Goal: Navigation & Orientation: Find specific page/section

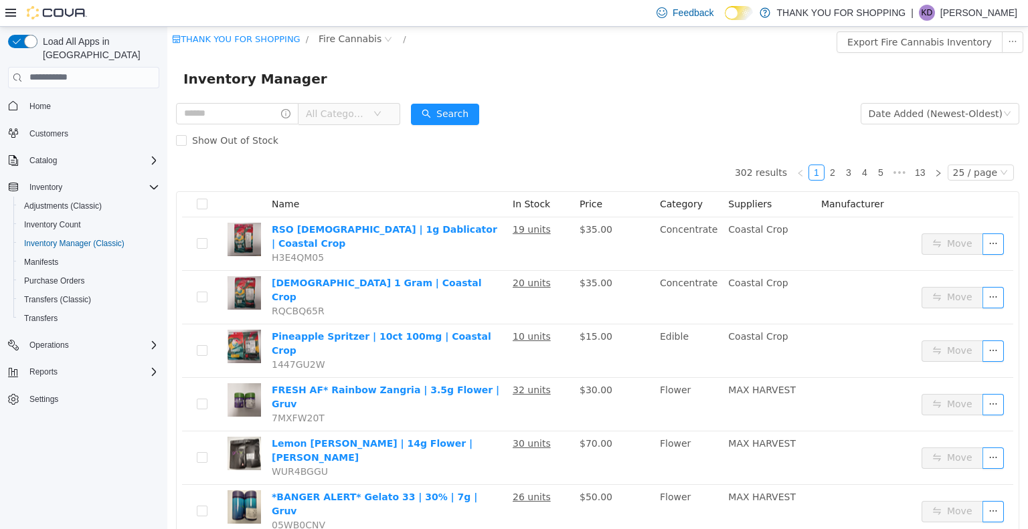
scroll to position [691, 0]
click at [956, 177] on div "25 / page" at bounding box center [975, 172] width 44 height 15
click at [958, 255] on li "50 / page" at bounding box center [974, 258] width 65 height 21
click at [900, 175] on link "6" at bounding box center [906, 172] width 15 height 15
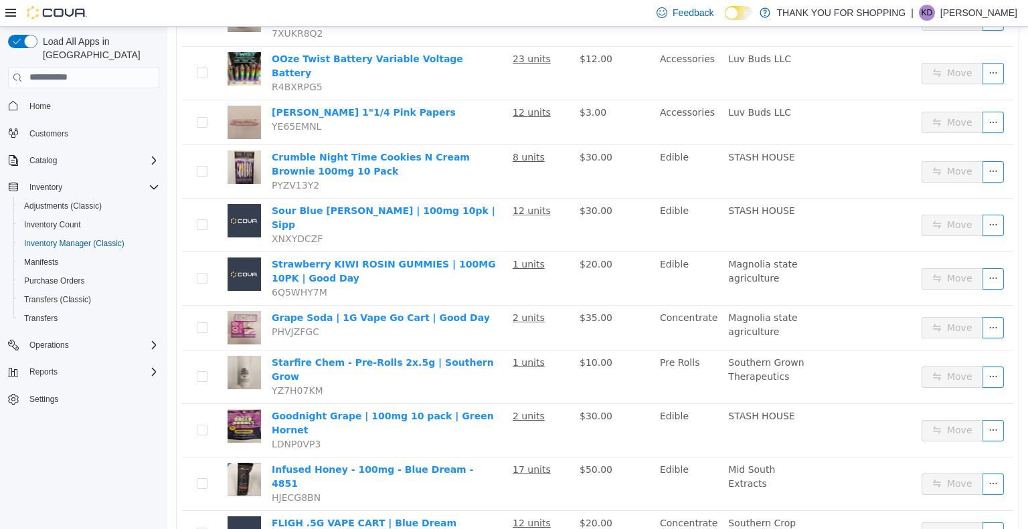
scroll to position [2091, 0]
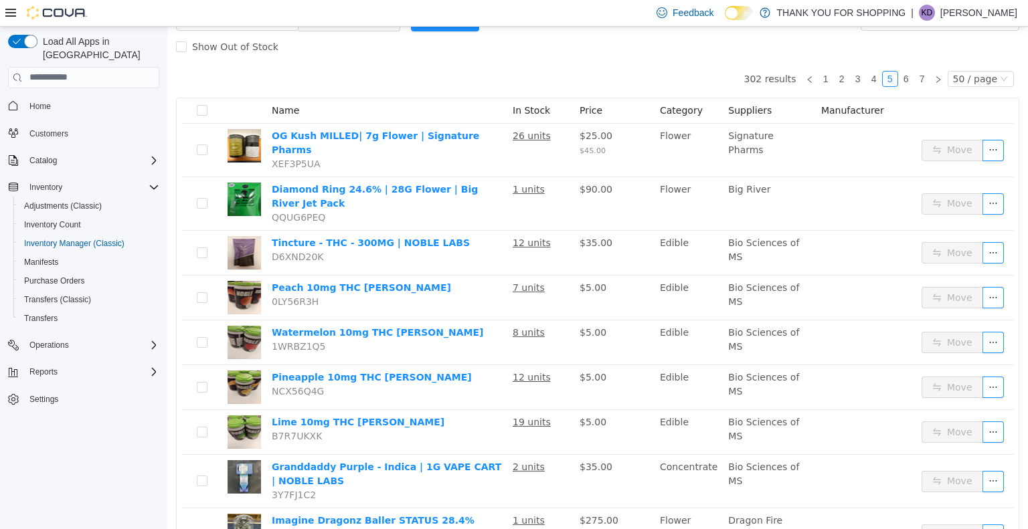
scroll to position [64, 0]
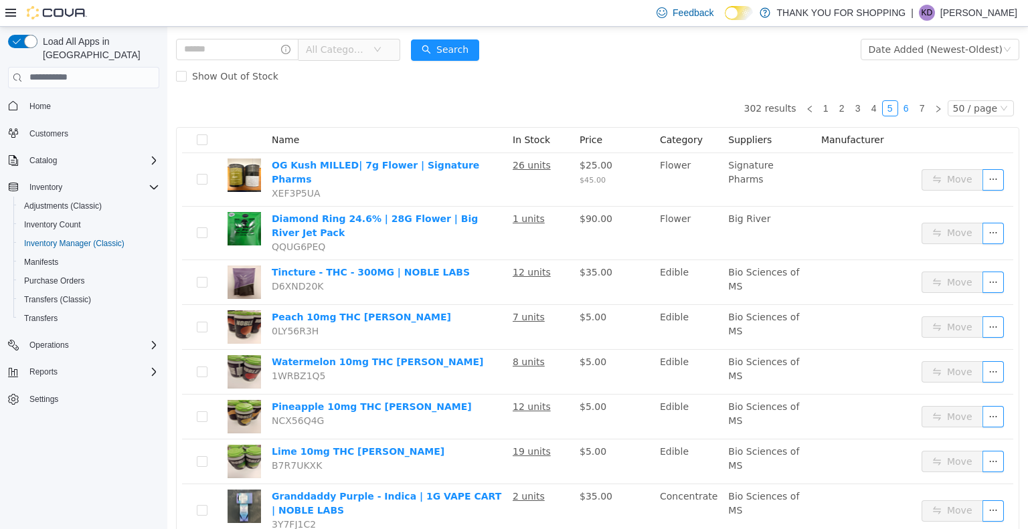
click at [906, 104] on link "6" at bounding box center [906, 107] width 15 height 15
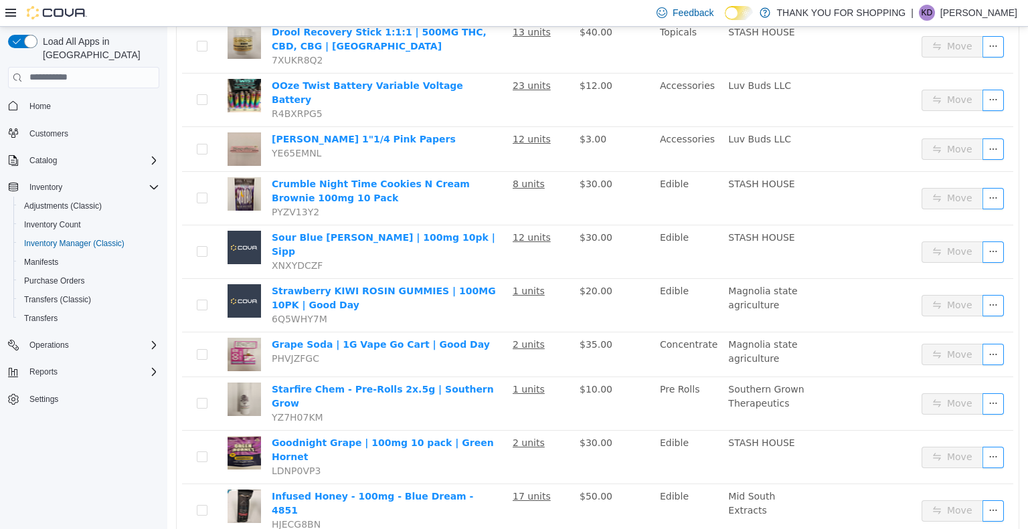
scroll to position [2091, 0]
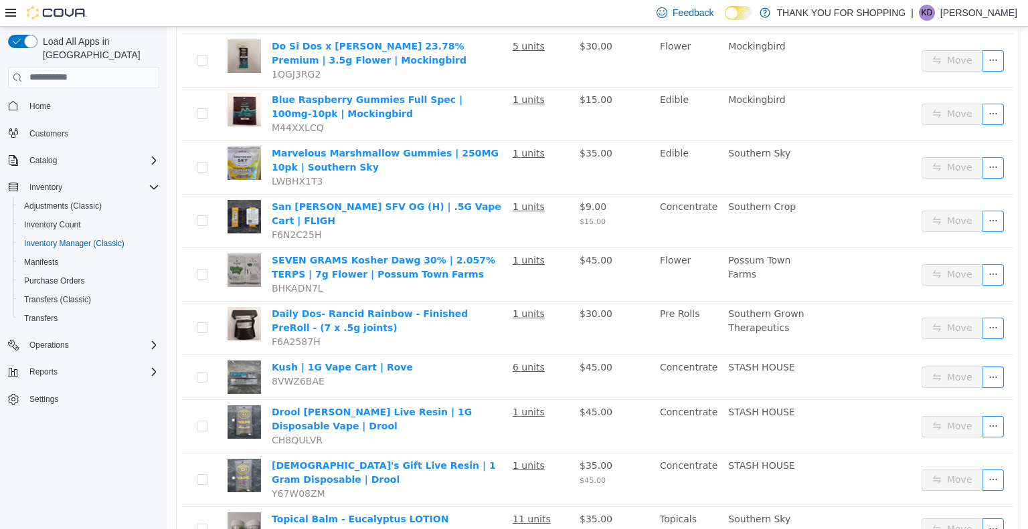
scroll to position [2074, 0]
